Goal: Find specific page/section: Find specific page/section

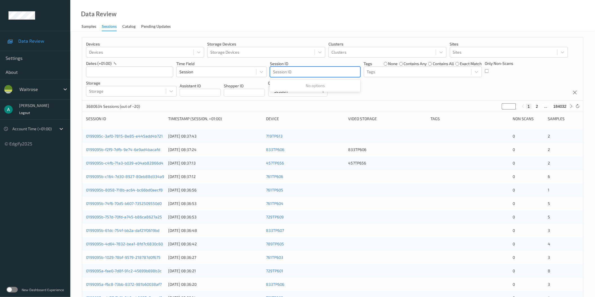
click at [288, 72] on div at bounding box center [315, 72] width 84 height 7
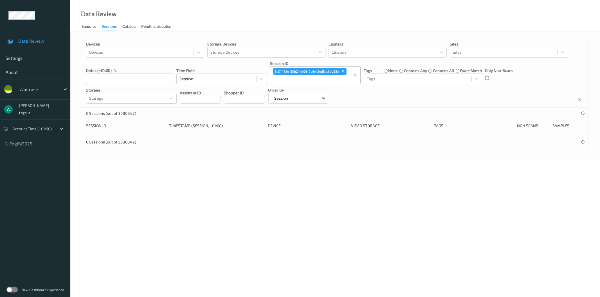
click at [54, 94] on div "waitrose" at bounding box center [44, 89] width 54 height 11
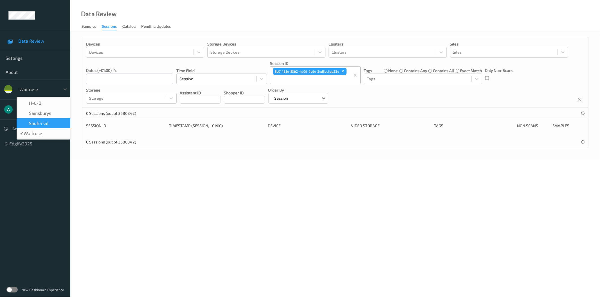
click at [48, 125] on span "shufersal" at bounding box center [39, 124] width 20 height 6
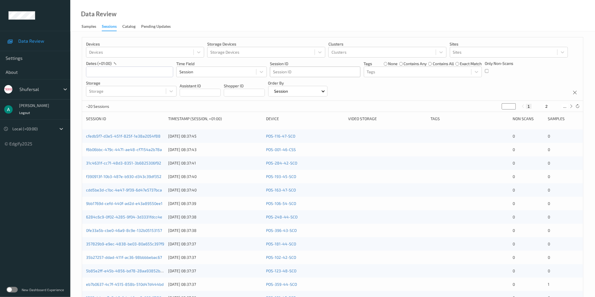
click at [302, 71] on div at bounding box center [315, 72] width 84 height 7
click at [57, 88] on div at bounding box center [38, 89] width 38 height 7
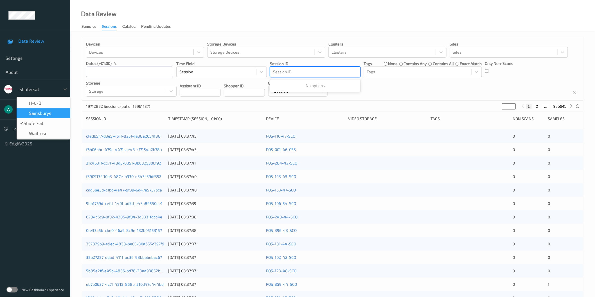
click at [53, 115] on div "Sainsburys" at bounding box center [43, 113] width 47 height 6
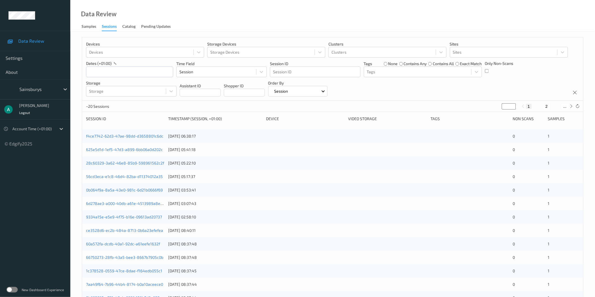
click at [40, 91] on div at bounding box center [38, 89] width 38 height 7
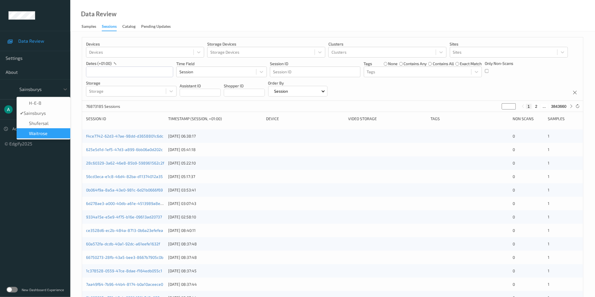
click at [49, 136] on div "waitrose" at bounding box center [44, 133] width 54 height 10
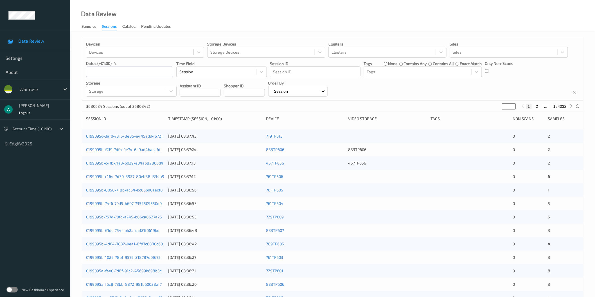
click at [282, 70] on div at bounding box center [315, 72] width 84 height 7
click at [46, 90] on div at bounding box center [38, 89] width 38 height 7
click at [63, 91] on icon at bounding box center [65, 90] width 6 height 6
click at [63, 86] on div at bounding box center [65, 89] width 10 height 10
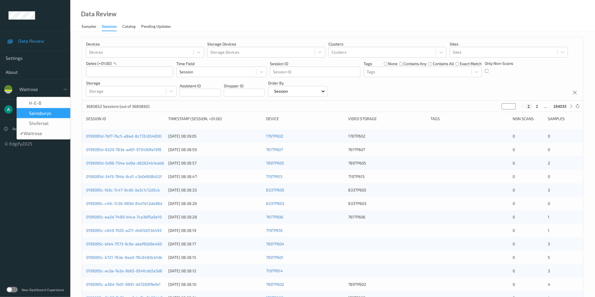
click at [53, 90] on div at bounding box center [38, 89] width 38 height 7
